Goal: Transaction & Acquisition: Purchase product/service

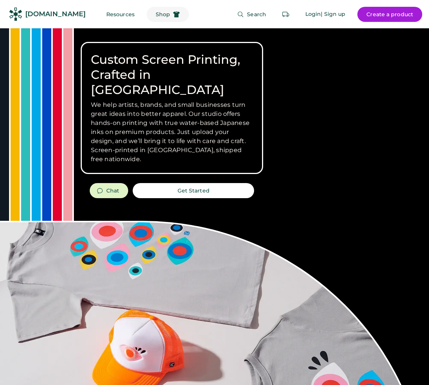
click at [155, 15] on button "Shop" at bounding box center [168, 14] width 42 height 15
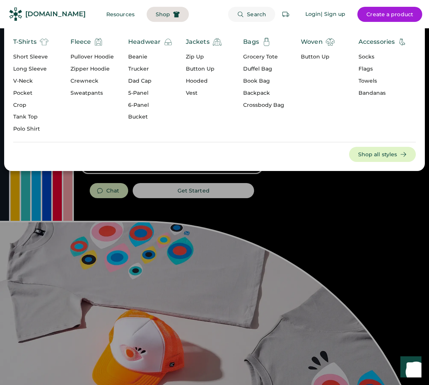
click at [251, 15] on span "Search" at bounding box center [256, 14] width 19 height 5
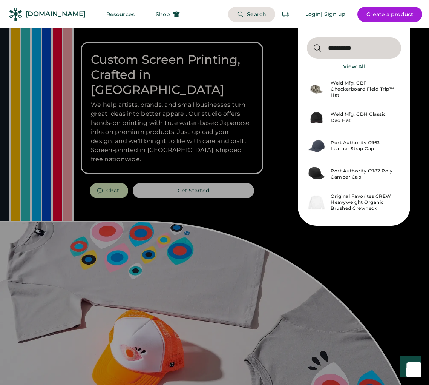
type input "**********"
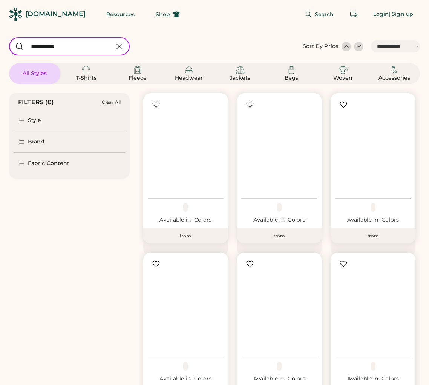
select select "*****"
select select "*"
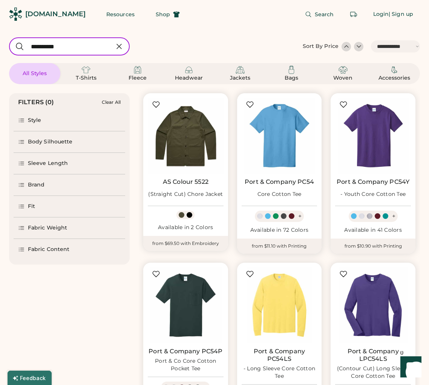
scroll to position [2, 0]
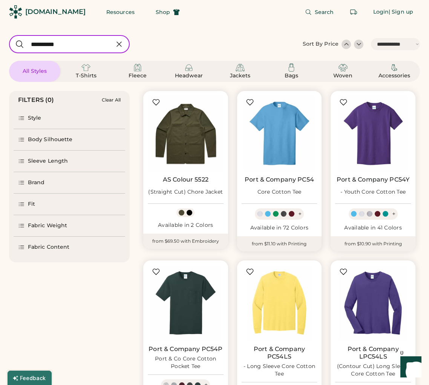
select select "*****"
select select "*"
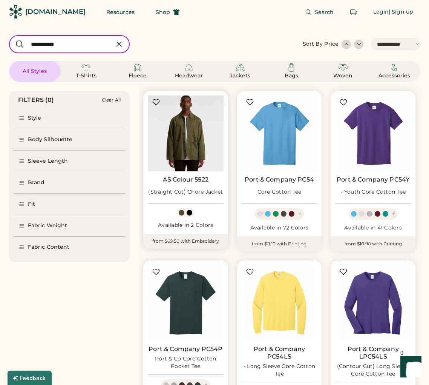
click at [201, 128] on img at bounding box center [186, 133] width 76 height 76
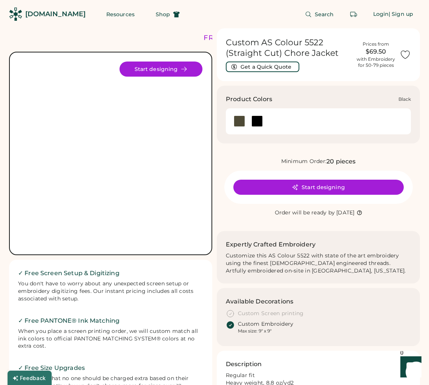
click at [265, 120] on div at bounding box center [257, 120] width 18 height 11
click at [260, 120] on div at bounding box center [257, 120] width 11 height 11
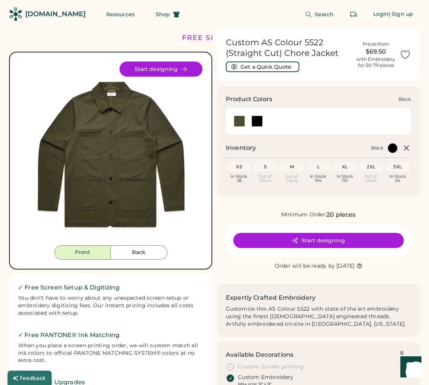
click at [255, 120] on div at bounding box center [257, 120] width 11 height 11
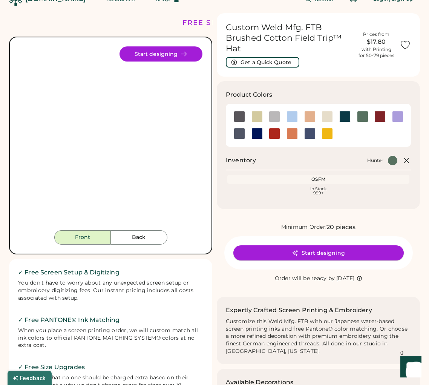
scroll to position [20, 0]
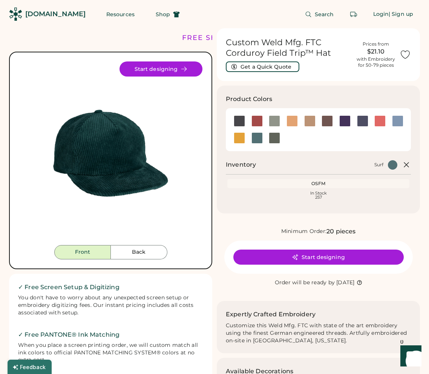
click at [40, 0] on div "[DOMAIN_NAME]" at bounding box center [47, 14] width 77 height 28
click at [291, 118] on div at bounding box center [292, 120] width 11 height 11
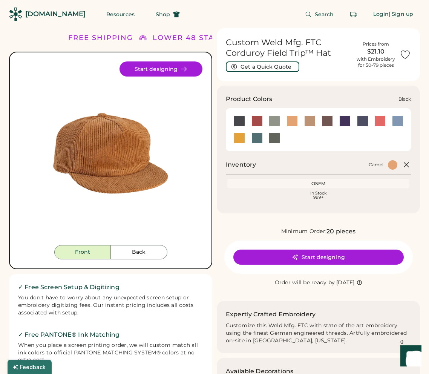
click at [238, 118] on div at bounding box center [239, 120] width 11 height 11
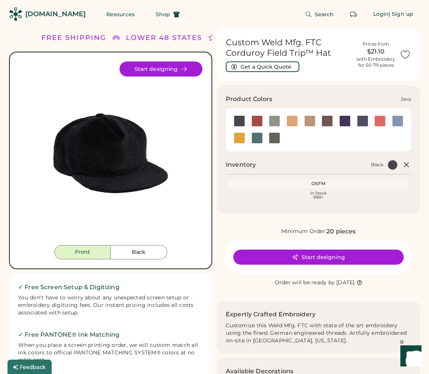
click at [329, 123] on div at bounding box center [327, 120] width 11 height 11
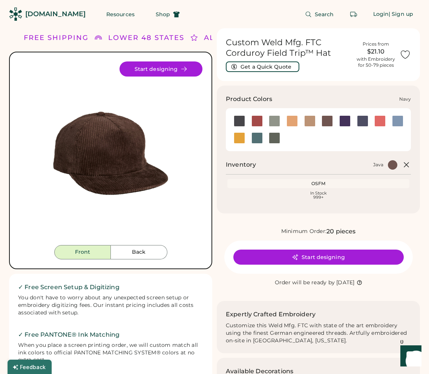
click at [366, 122] on div at bounding box center [362, 120] width 11 height 11
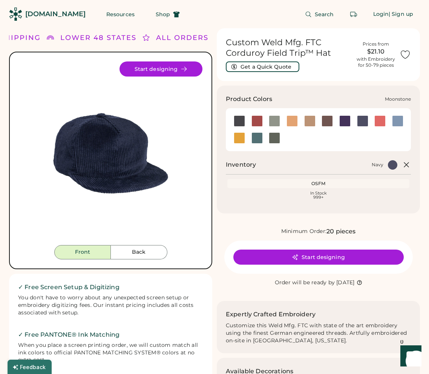
click at [344, 122] on div at bounding box center [345, 120] width 11 height 11
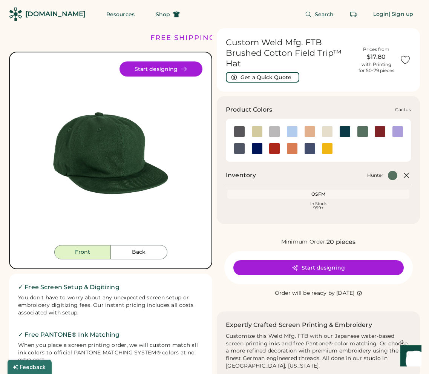
click at [257, 129] on div at bounding box center [257, 131] width 11 height 11
click at [242, 130] on div at bounding box center [239, 131] width 11 height 11
click at [256, 131] on div at bounding box center [257, 131] width 11 height 11
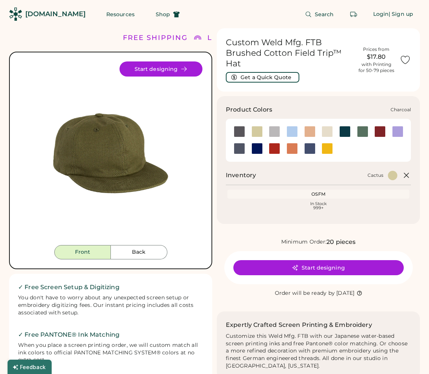
click at [273, 132] on div at bounding box center [274, 131] width 11 height 11
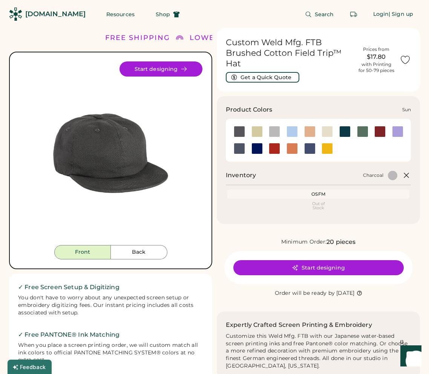
click at [319, 151] on div at bounding box center [328, 148] width 18 height 11
click at [344, 128] on div at bounding box center [345, 131] width 11 height 11
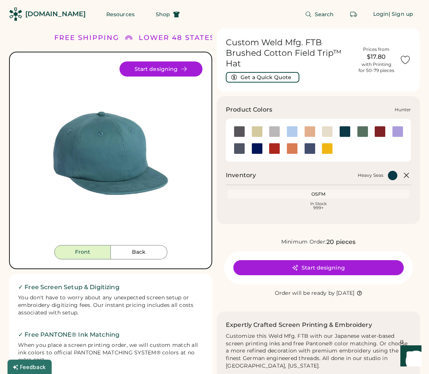
click at [363, 131] on div at bounding box center [362, 131] width 11 height 11
